Goal: Task Accomplishment & Management: Use online tool/utility

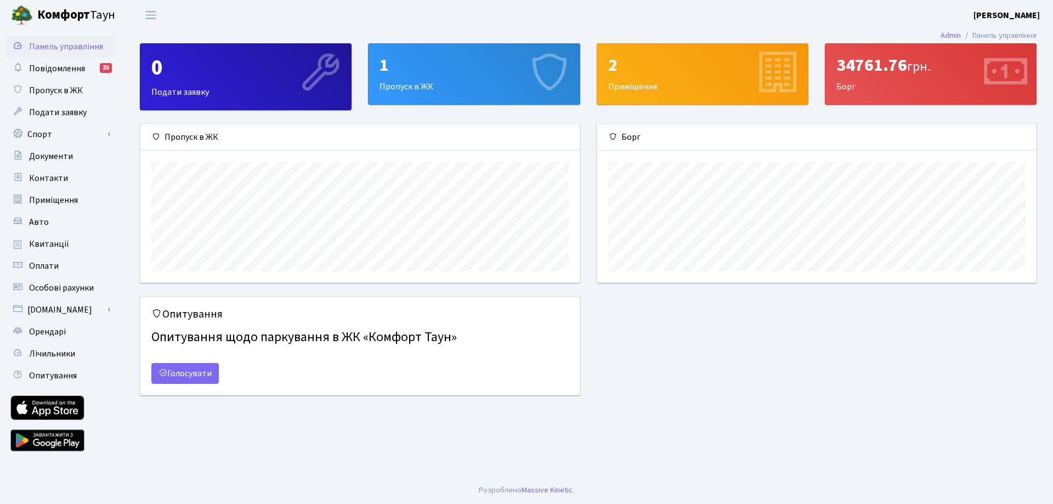
scroll to position [159, 439]
click at [517, 79] on div "1 Пропуск в ЖК" at bounding box center [474, 74] width 211 height 60
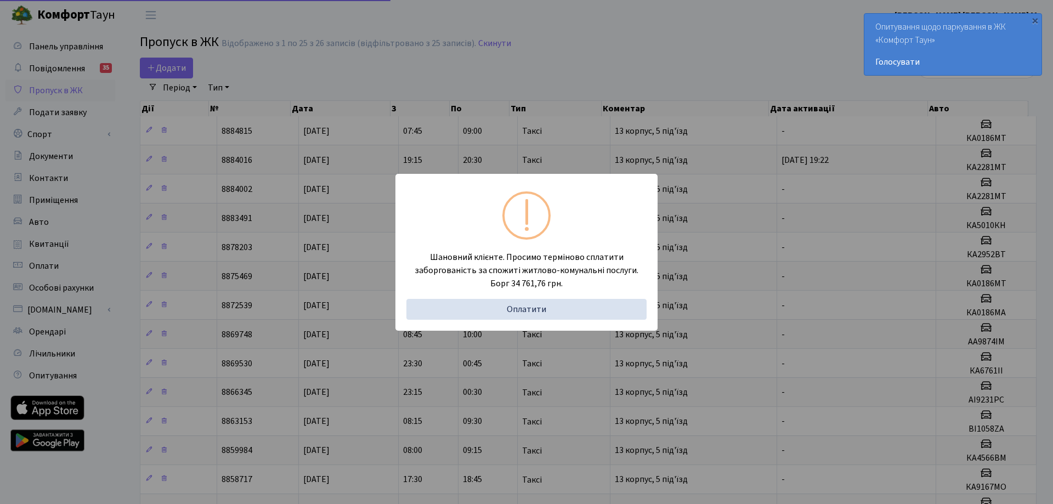
select select "25"
click at [547, 81] on div "Шановний клієнте. Просимо терміново сплатити заборгованість за спожиті житлово-…" at bounding box center [522, 252] width 1045 height 504
